Goal: Complete application form

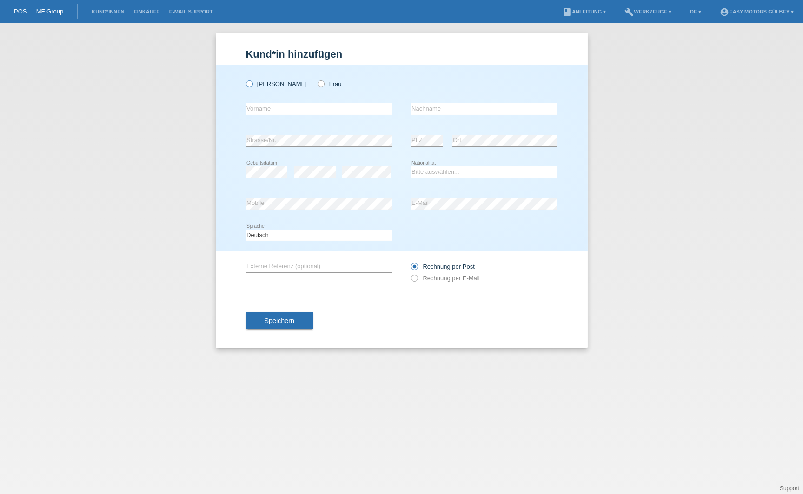
click at [244, 79] on icon at bounding box center [244, 79] width 0 height 0
click at [247, 82] on input "Herr" at bounding box center [249, 83] width 6 height 6
radio input "true"
type input "[PERSON_NAME]"
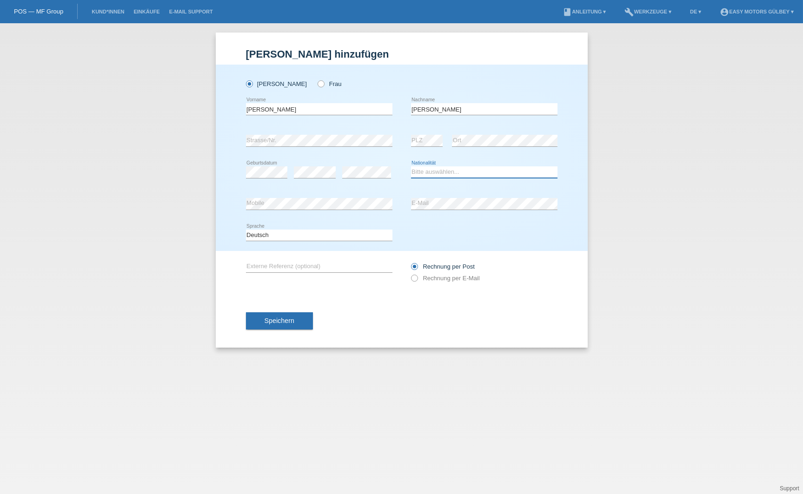
select select "CH"
click at [409, 273] on icon at bounding box center [409, 273] width 0 height 0
click at [412, 281] on input "Rechnung per E-Mail" at bounding box center [414, 281] width 6 height 12
radio input "true"
click at [281, 323] on span "Speichern" at bounding box center [280, 320] width 30 height 7
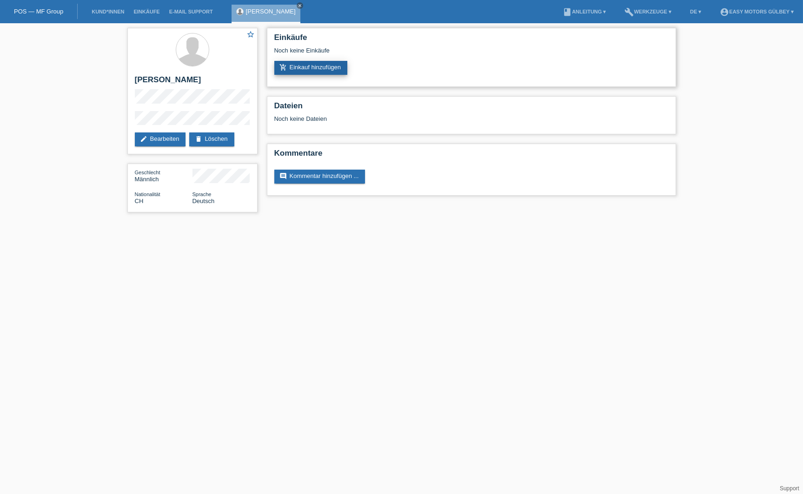
click at [318, 69] on link "add_shopping_cart Einkauf hinzufügen" at bounding box center [310, 68] width 73 height 14
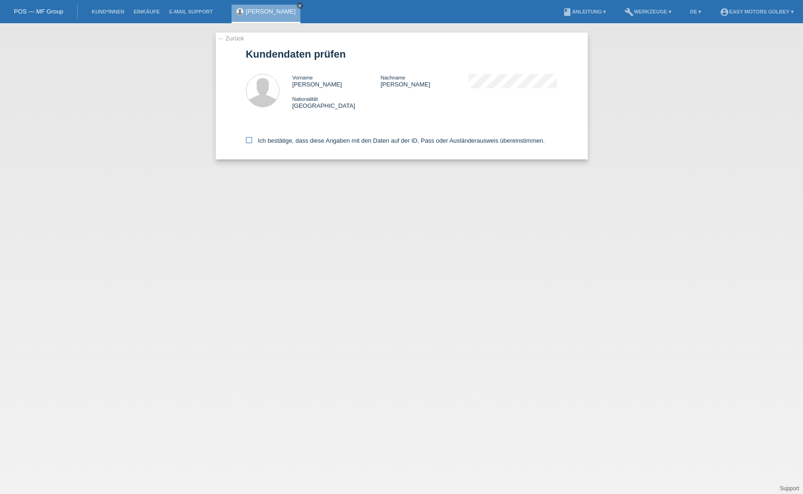
click at [249, 139] on icon at bounding box center [249, 140] width 6 height 6
click at [249, 139] on input "Ich bestätige, dass diese Angaben mit den Daten auf der ID, Pass oder Ausländer…" at bounding box center [249, 140] width 6 height 6
checkbox input "true"
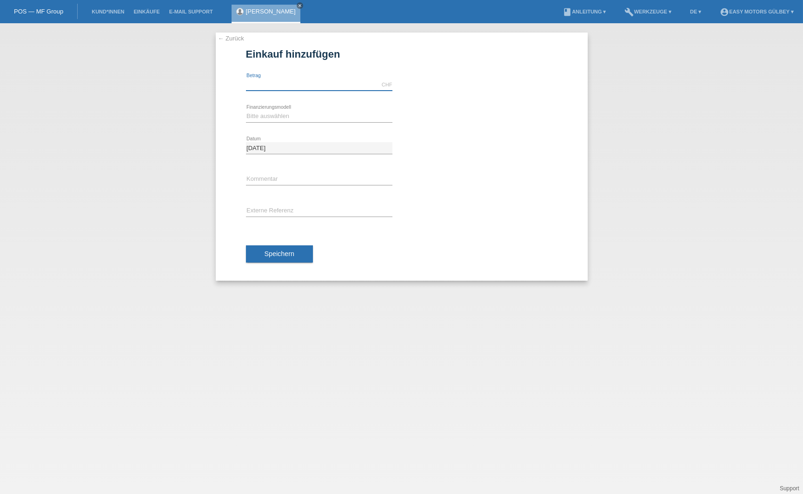
click at [319, 82] on input "text" at bounding box center [319, 85] width 146 height 12
type input "2980.00"
select select "10"
click at [300, 255] on button "Speichern" at bounding box center [279, 255] width 67 height 18
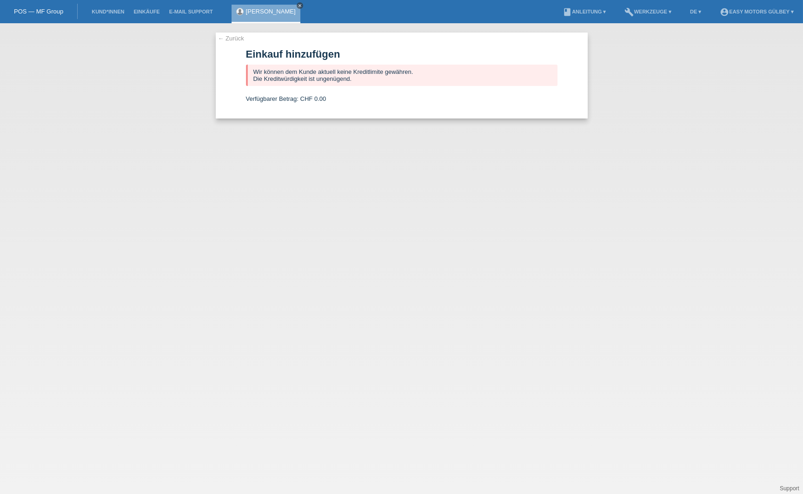
click at [302, 4] on icon "close" at bounding box center [300, 5] width 5 height 5
